Goal: Find specific page/section: Find specific page/section

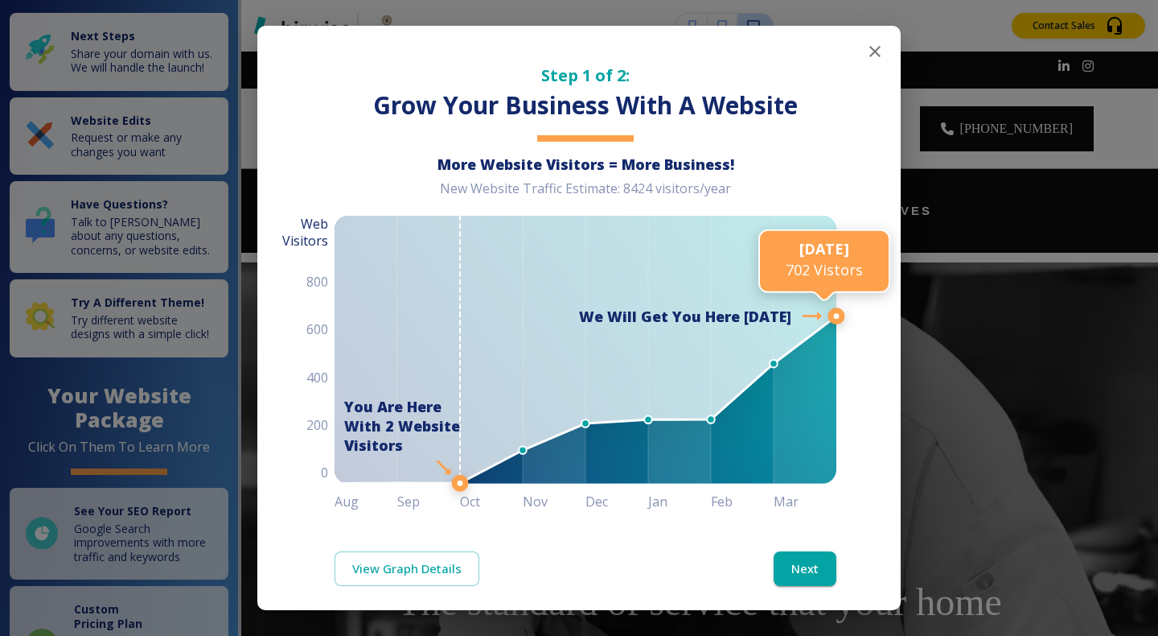
click at [866, 45] on icon "button" at bounding box center [875, 51] width 19 height 19
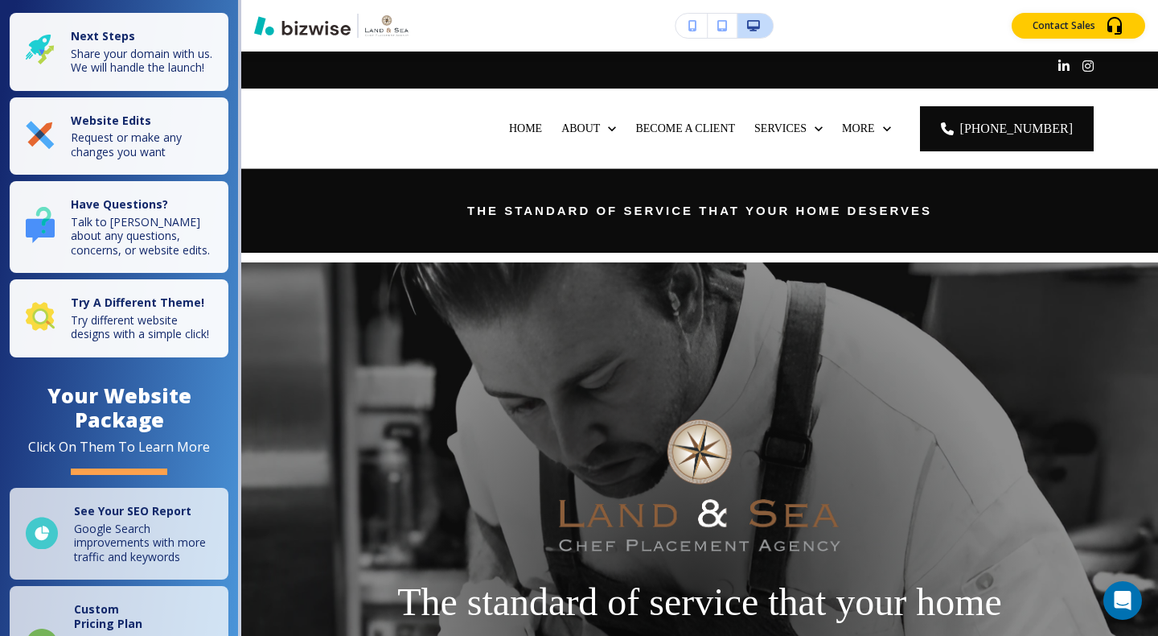
click at [859, 52] on div at bounding box center [699, 69] width 917 height 37
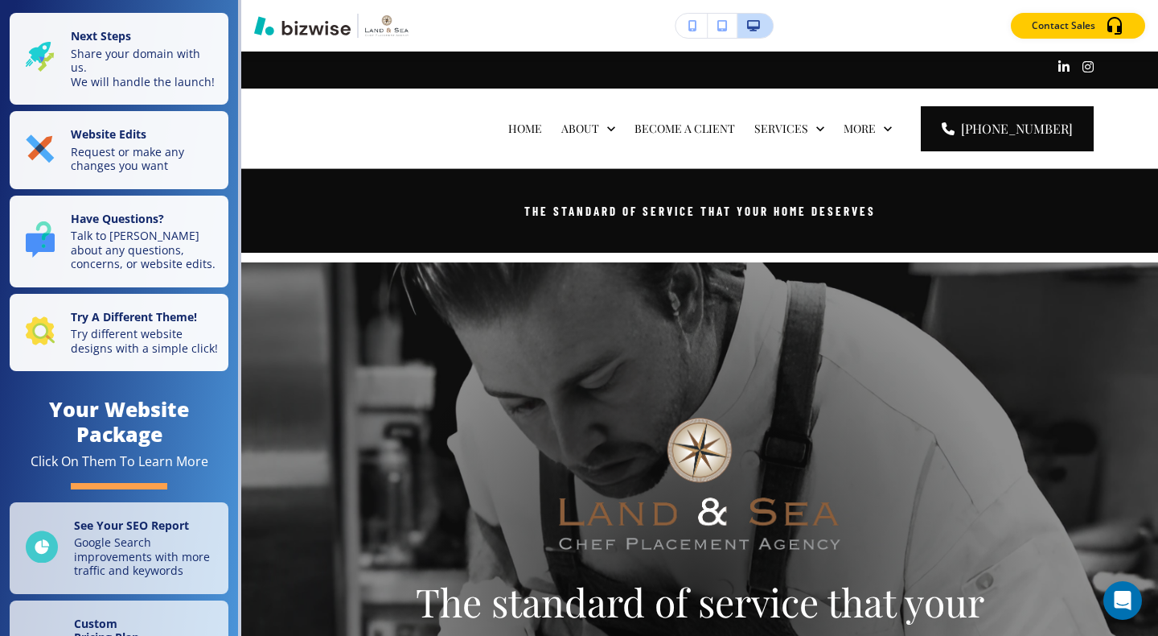
click at [870, 52] on div at bounding box center [699, 69] width 917 height 37
click at [860, 88] on div "More" at bounding box center [868, 128] width 68 height 80
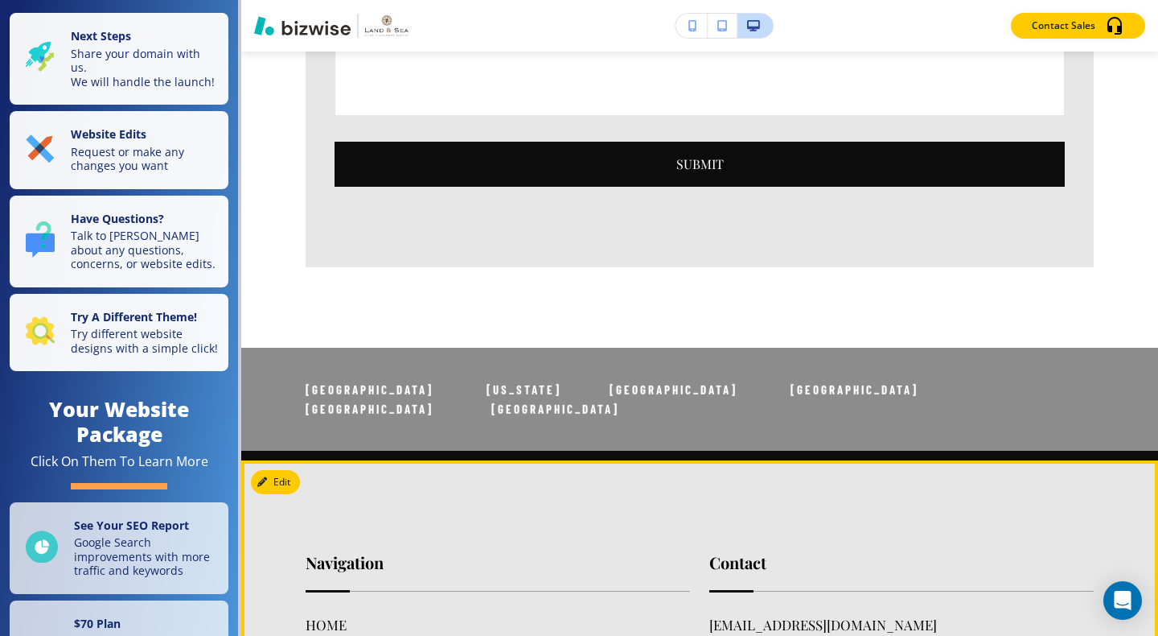
scroll to position [4477, 0]
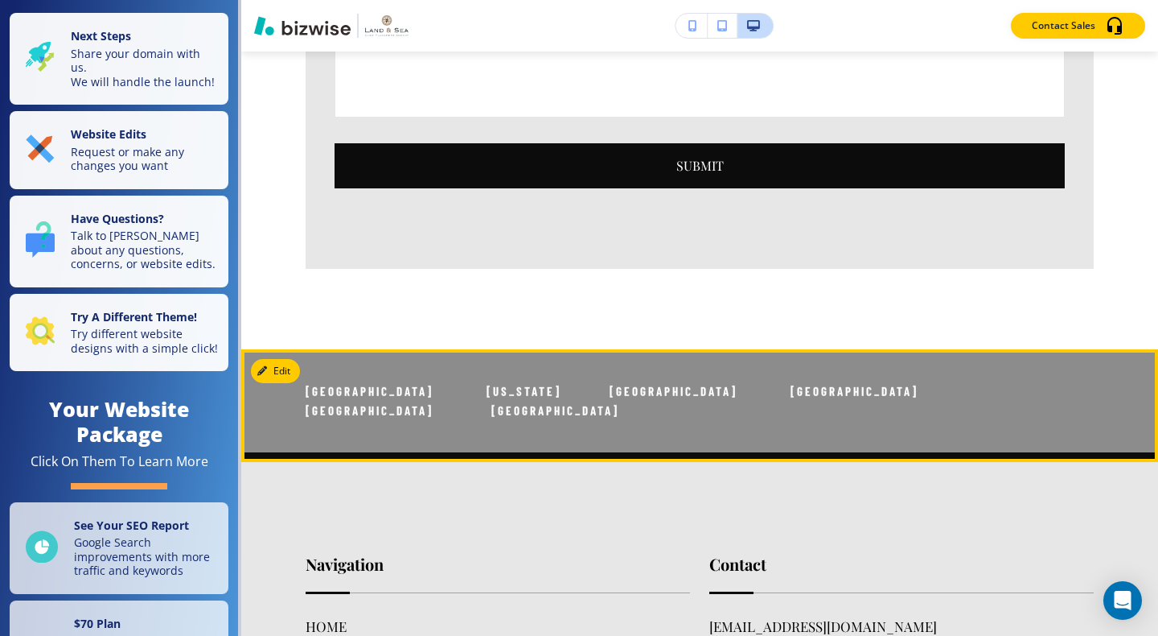
click at [623, 420] on p "[GEOGRAPHIC_DATA] [US_STATE] [GEOGRAPHIC_DATA] [GEOGRAPHIC_DATA] [GEOGRAPHIC_DA…" at bounding box center [700, 400] width 788 height 39
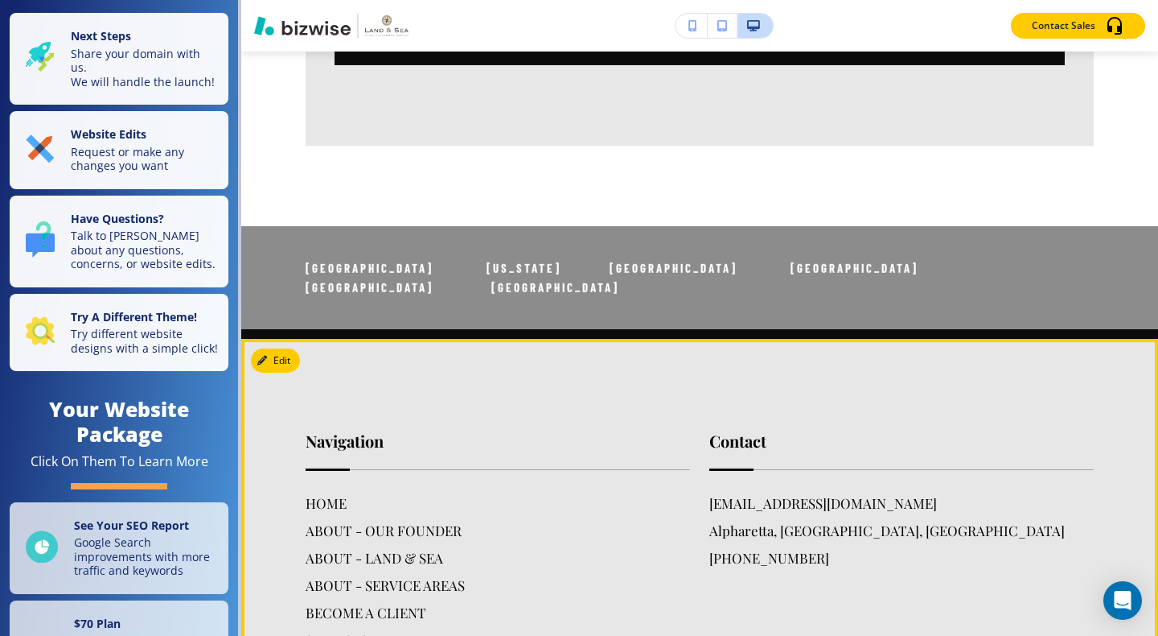
scroll to position [4591, 0]
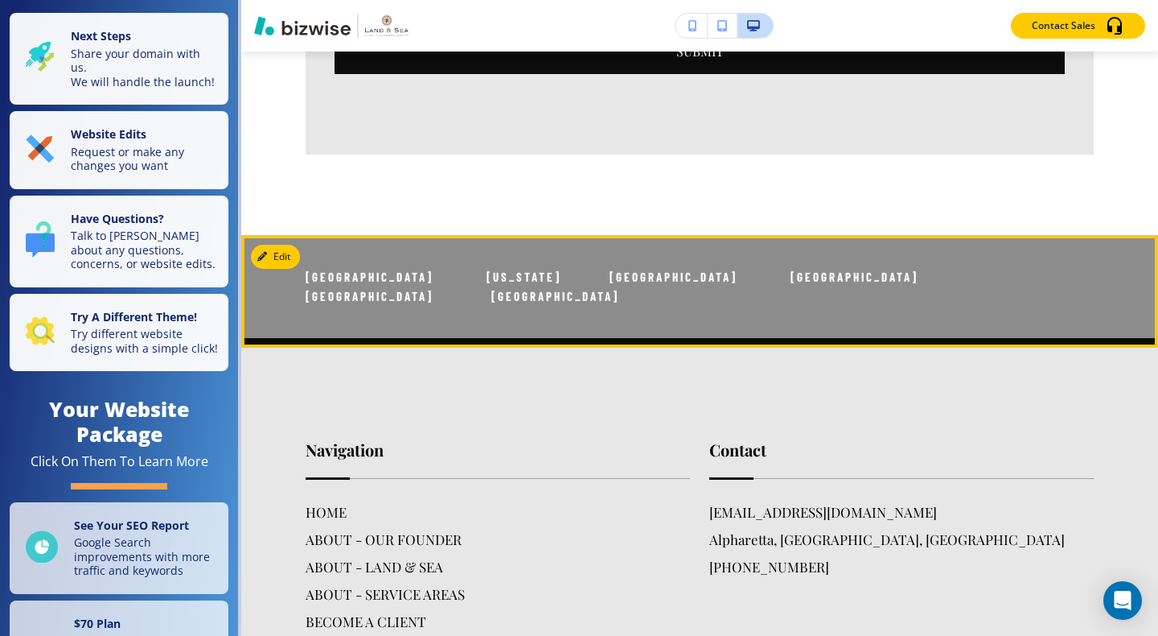
click at [393, 303] on span "[GEOGRAPHIC_DATA] [US_STATE] [GEOGRAPHIC_DATA] [GEOGRAPHIC_DATA] [GEOGRAPHIC_DA…" at bounding box center [639, 287] width 666 height 34
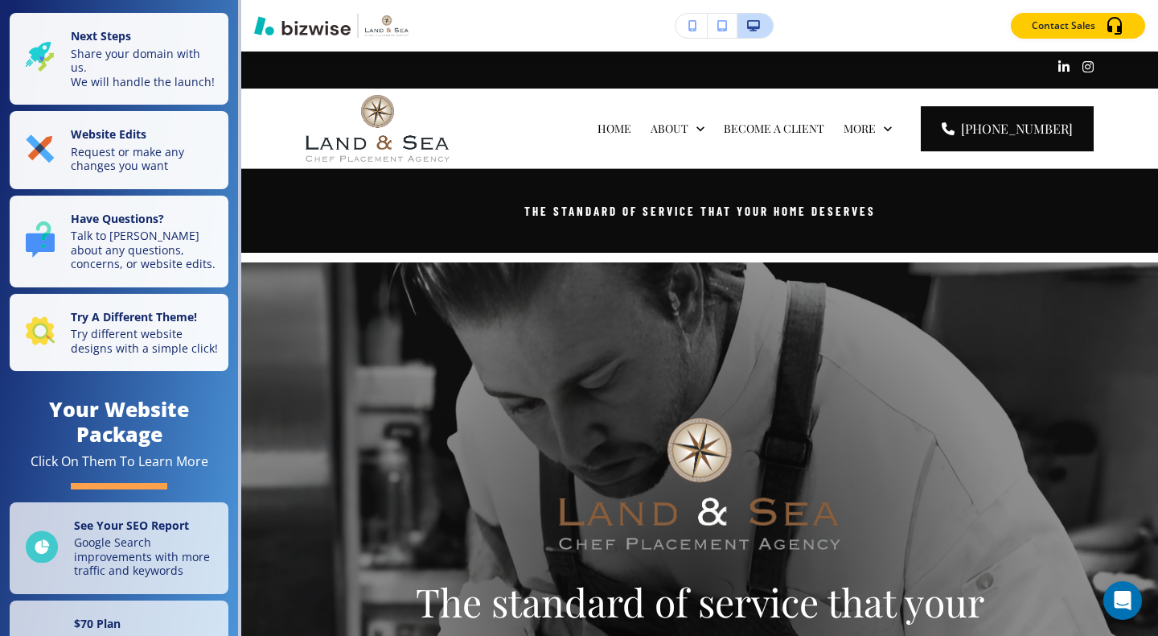
scroll to position [0, 0]
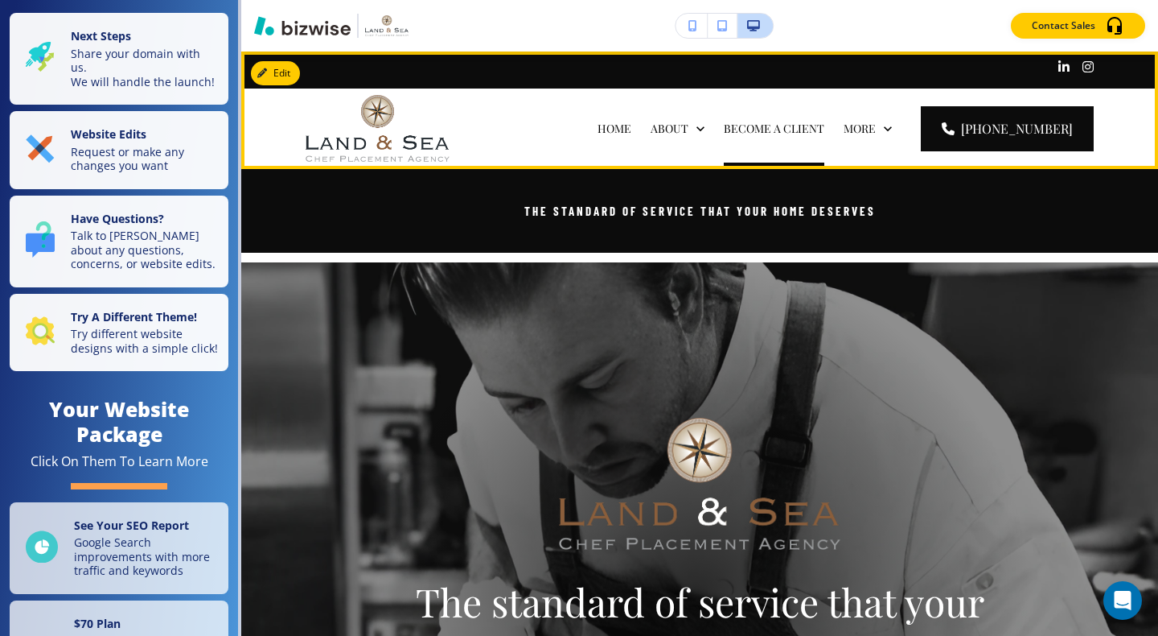
click at [737, 126] on p "BECOME A CLIENT" at bounding box center [774, 129] width 101 height 16
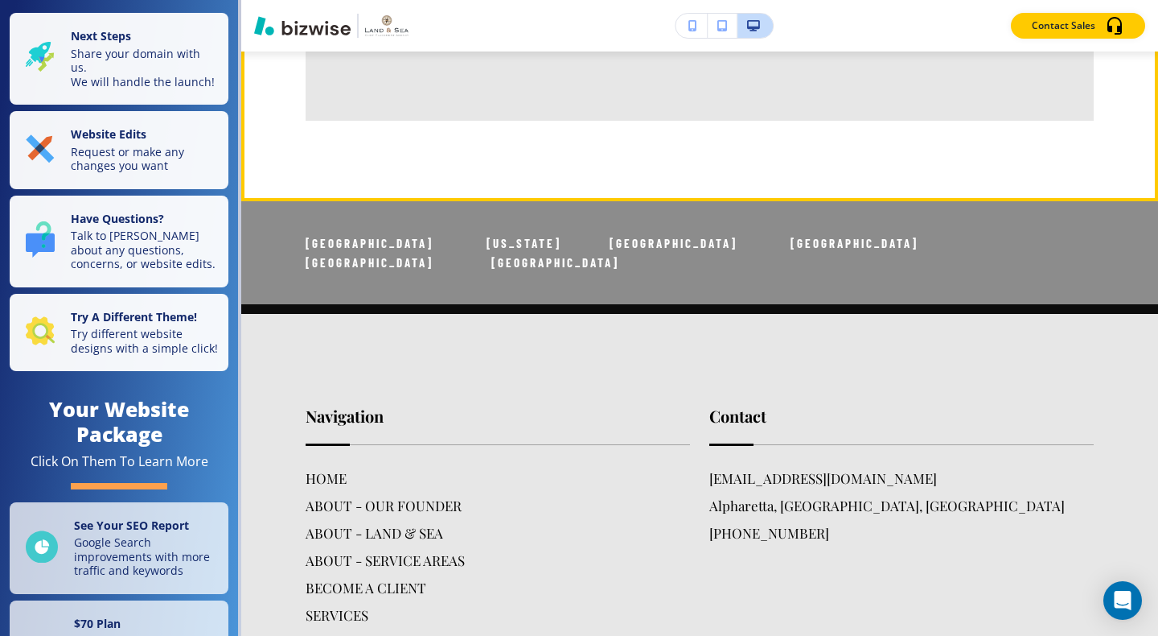
scroll to position [4718, 0]
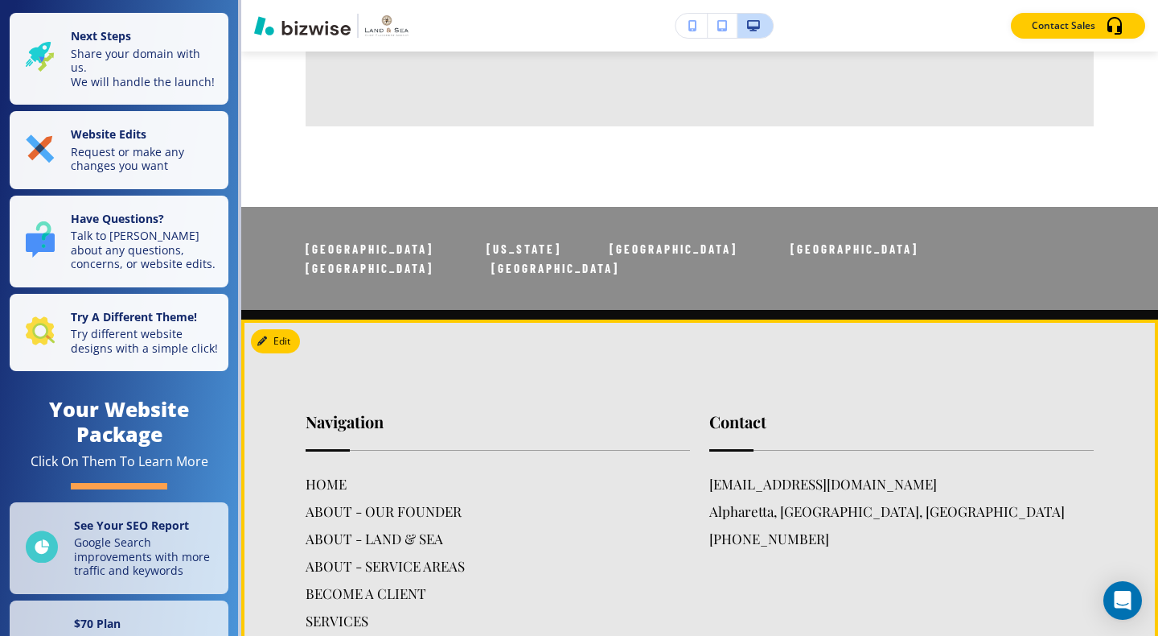
click at [917, 473] on div "owner@landandseachefagency.com Alpharetta, GA, USA (252) 305-4308" at bounding box center [902, 514] width 385 height 82
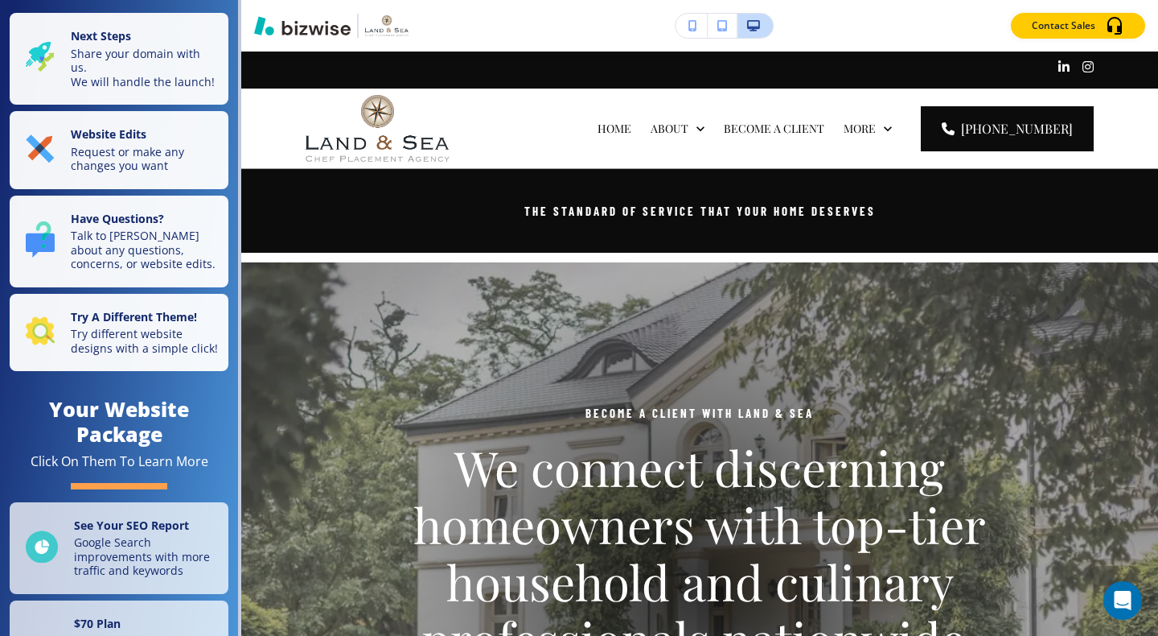
scroll to position [0, 0]
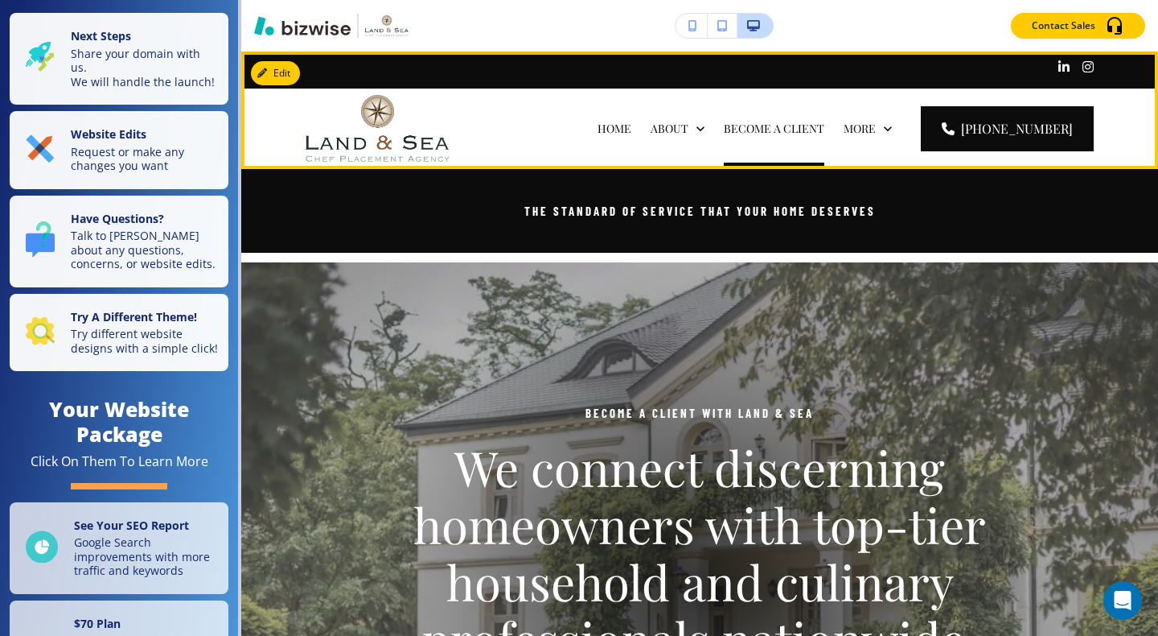
click at [726, 130] on p "BECOME A CLIENT" at bounding box center [774, 129] width 101 height 16
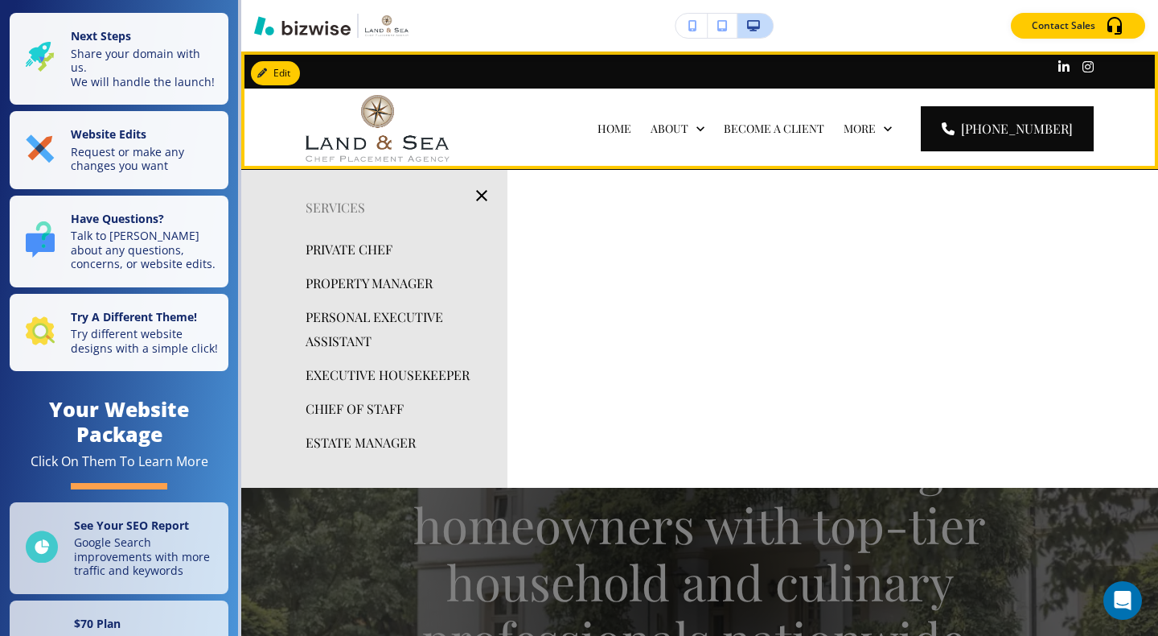
click at [576, 201] on p "SERVICES" at bounding box center [549, 209] width 54 height 16
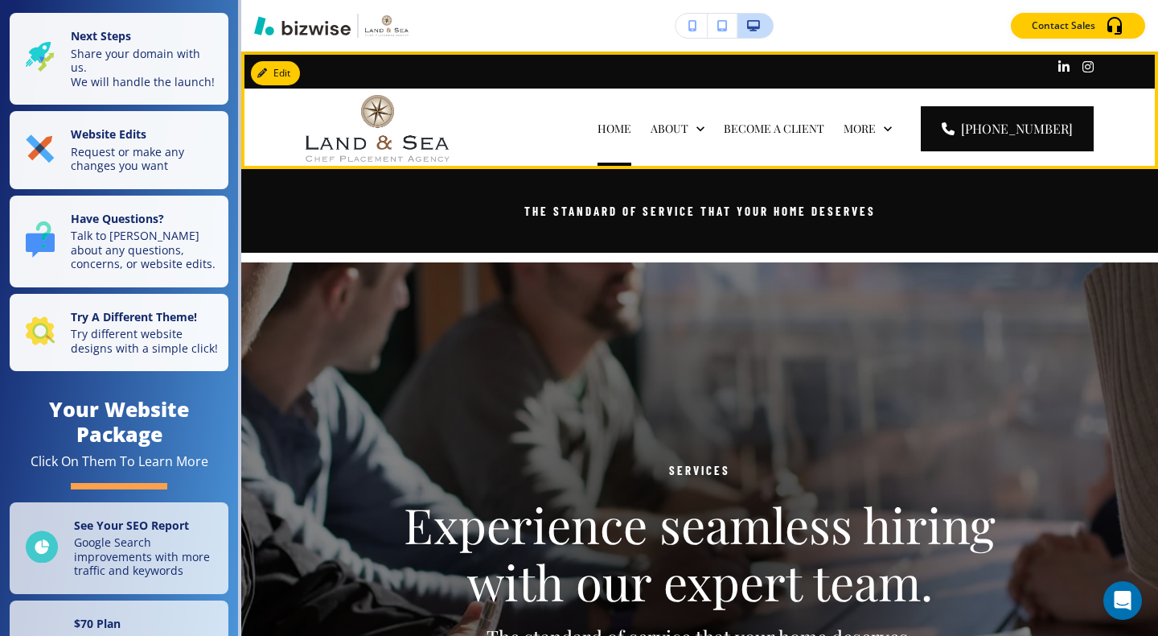
click at [598, 126] on p "HOME" at bounding box center [615, 129] width 34 height 16
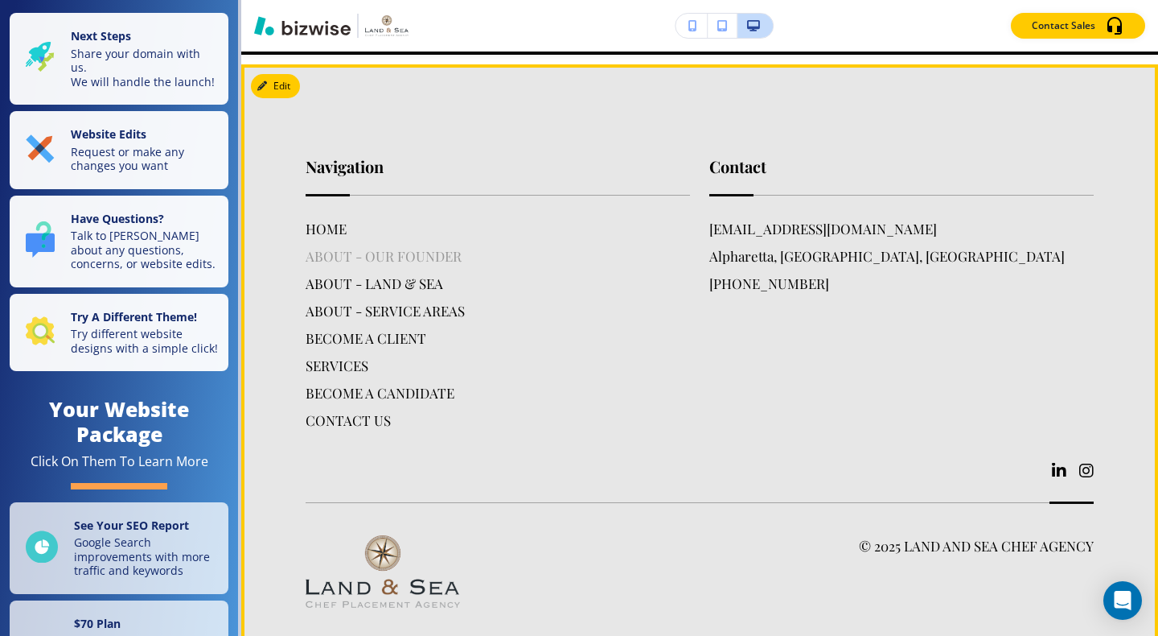
scroll to position [4876, 0]
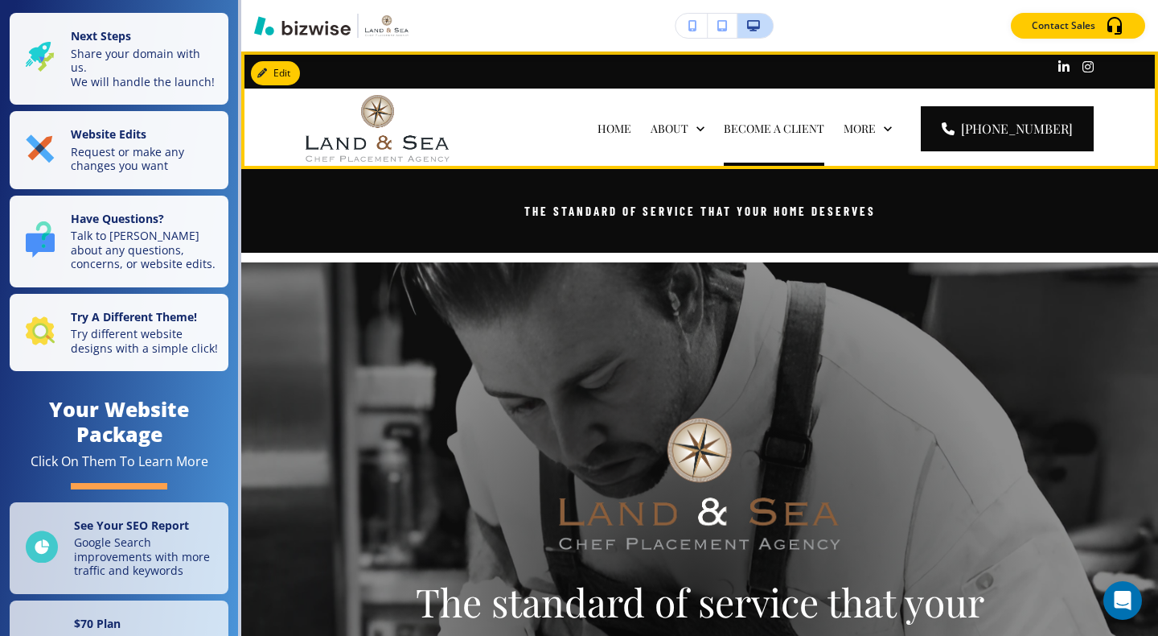
click at [746, 129] on p "BECOME A CLIENT" at bounding box center [774, 129] width 101 height 16
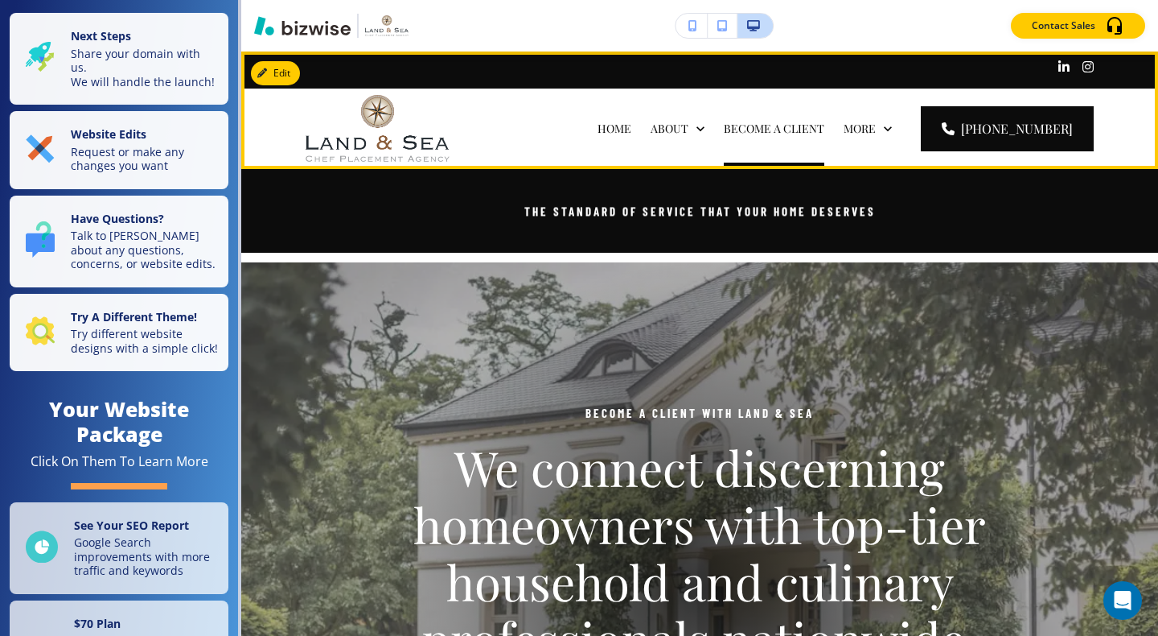
click at [746, 129] on p "BECOME A CLIENT" at bounding box center [774, 129] width 101 height 16
click at [598, 128] on p "HOME" at bounding box center [615, 129] width 34 height 16
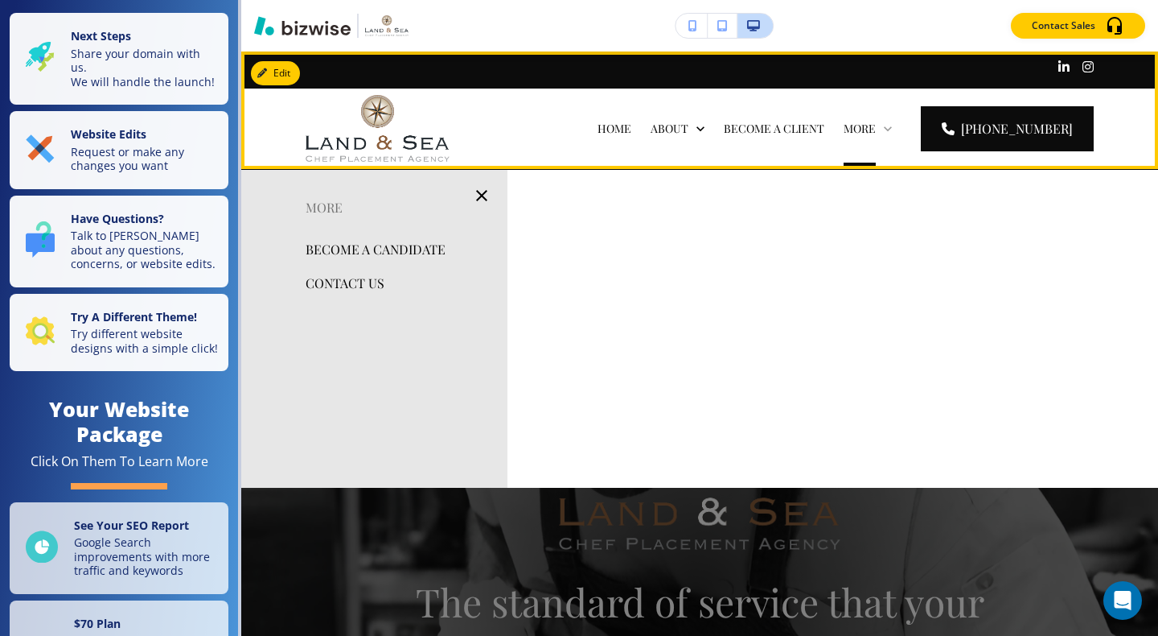
click at [876, 134] on p "More" at bounding box center [860, 129] width 32 height 16
click at [876, 130] on p "More" at bounding box center [860, 129] width 32 height 16
click at [876, 134] on p "More" at bounding box center [860, 129] width 32 height 16
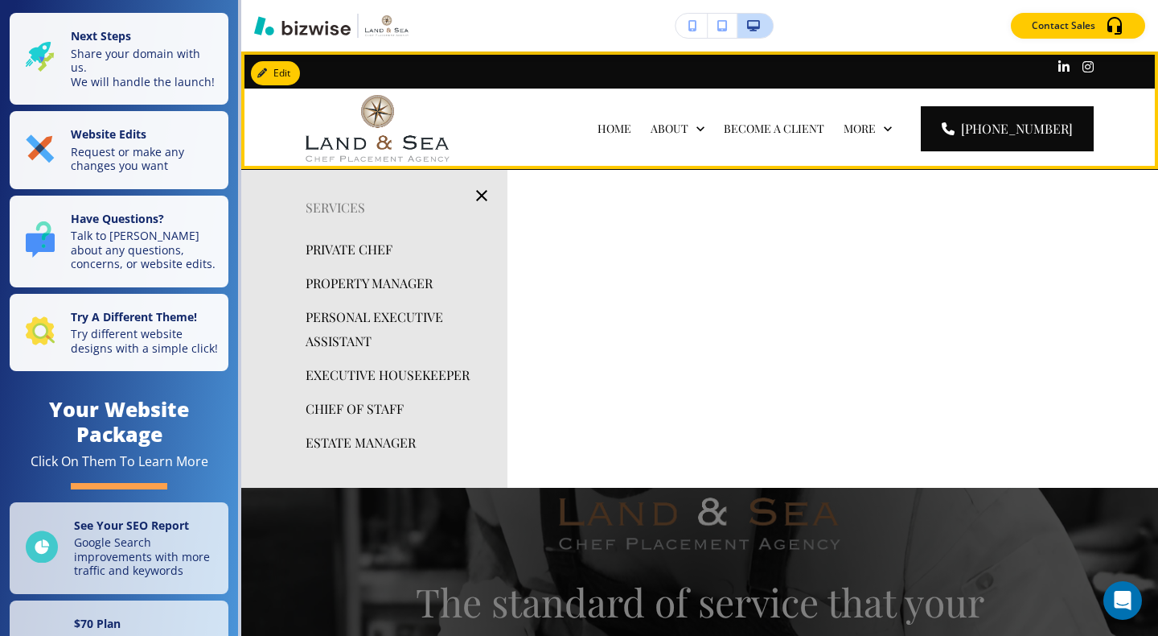
click at [576, 201] on p "SERVICES" at bounding box center [549, 209] width 54 height 16
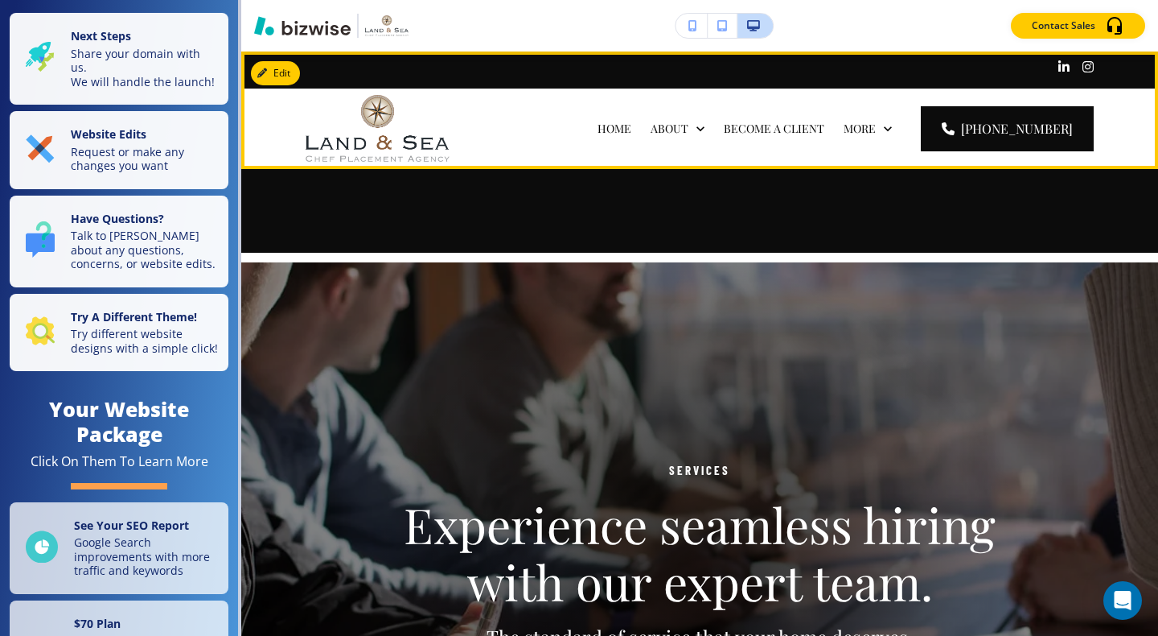
click at [742, 512] on p "Experience seamless hiring with our expert team." at bounding box center [699, 553] width 611 height 114
